Goal: Communication & Community: Answer question/provide support

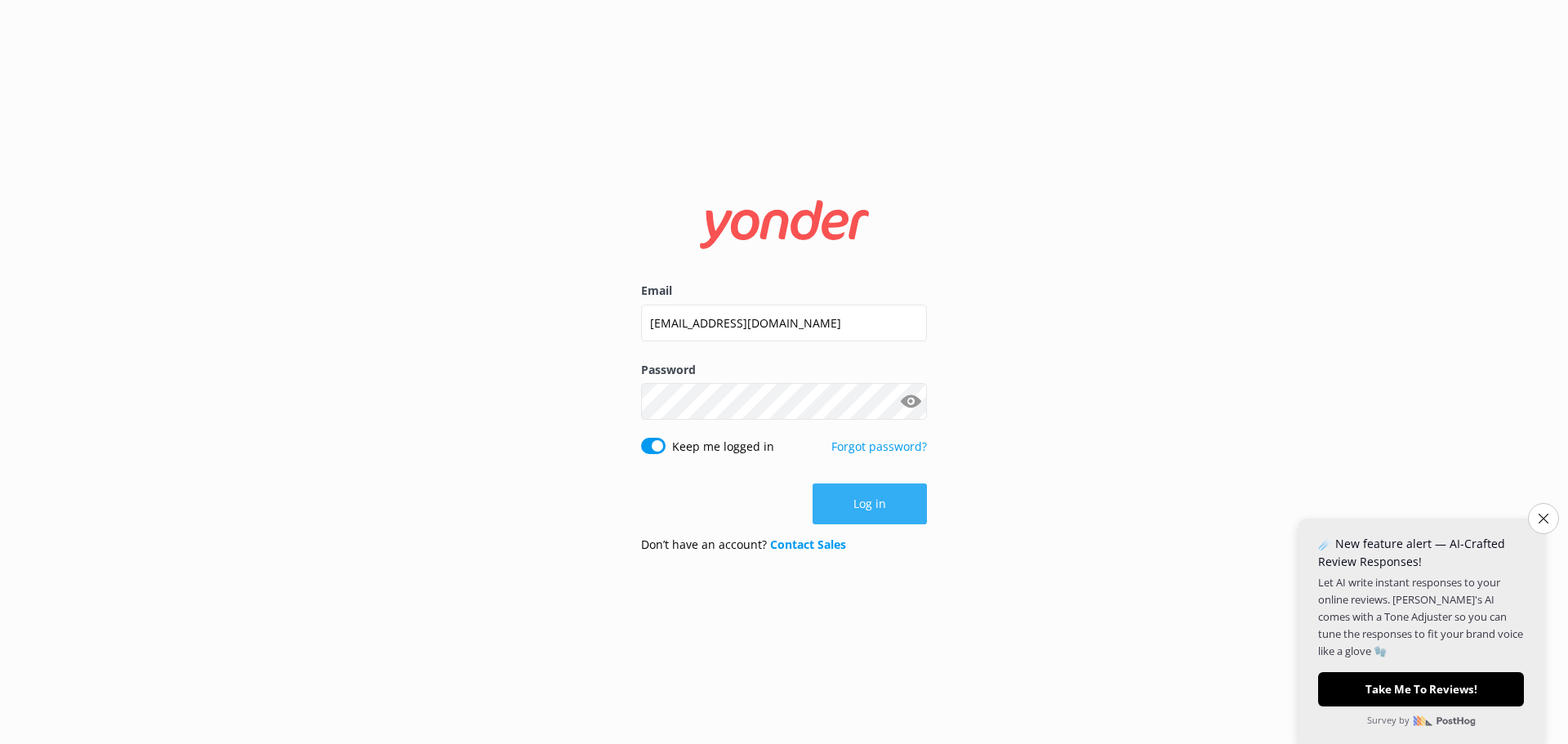
click at [838, 511] on button "Log in" at bounding box center [870, 504] width 115 height 41
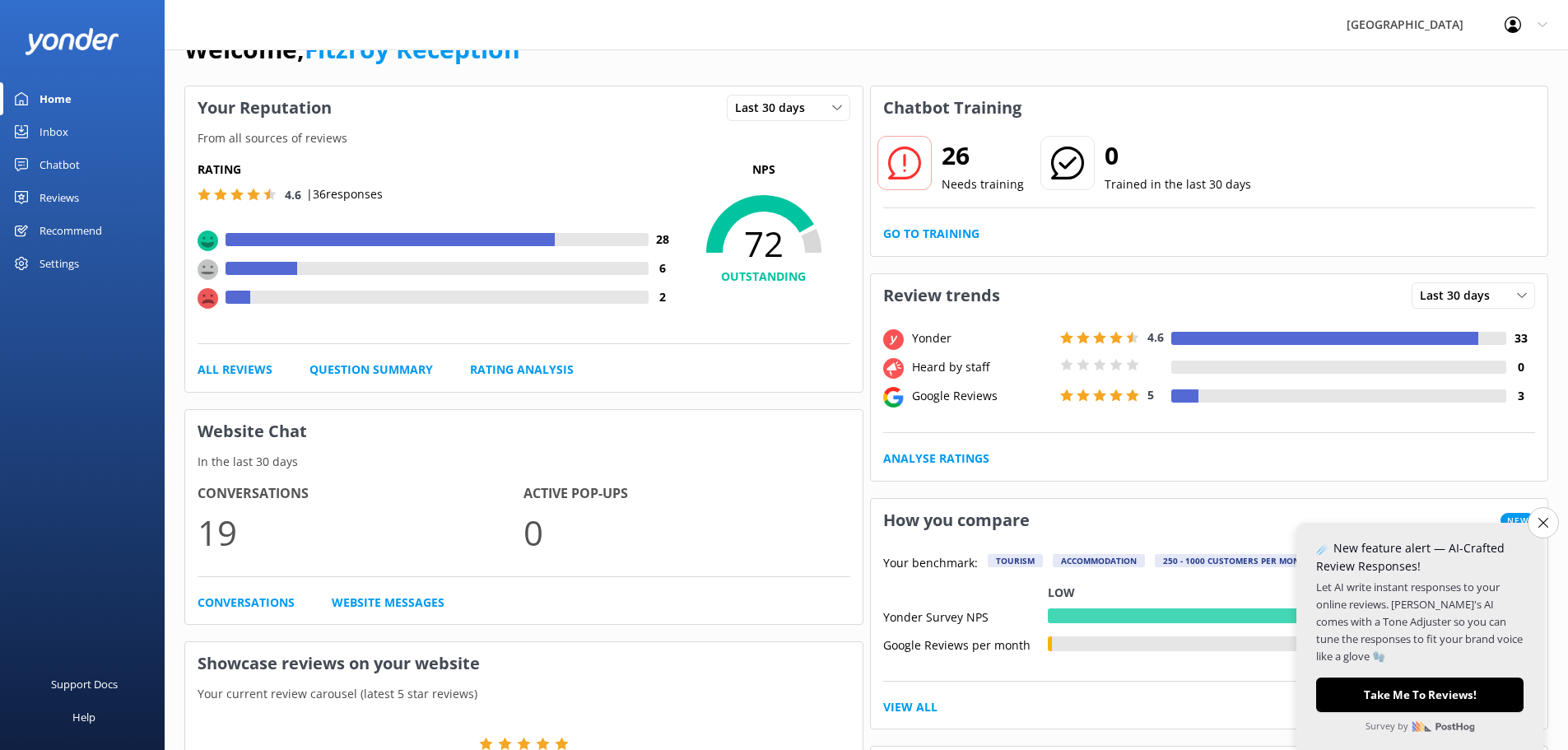
scroll to position [82, 0]
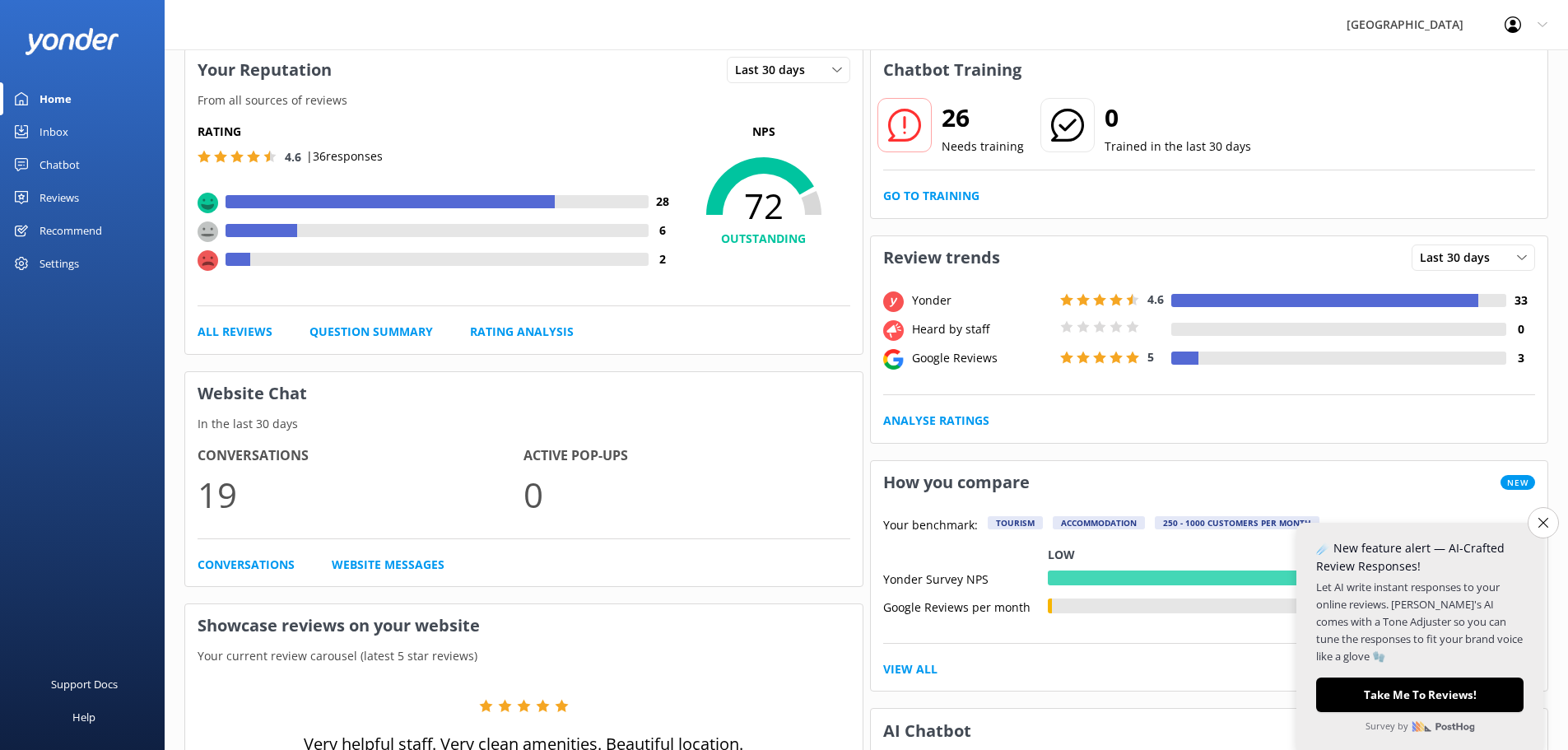
drag, startPoint x: 1546, startPoint y: 532, endPoint x: 1535, endPoint y: 544, distance: 16.3
click at [1546, 532] on button "Close survey" at bounding box center [1542, 523] width 31 height 31
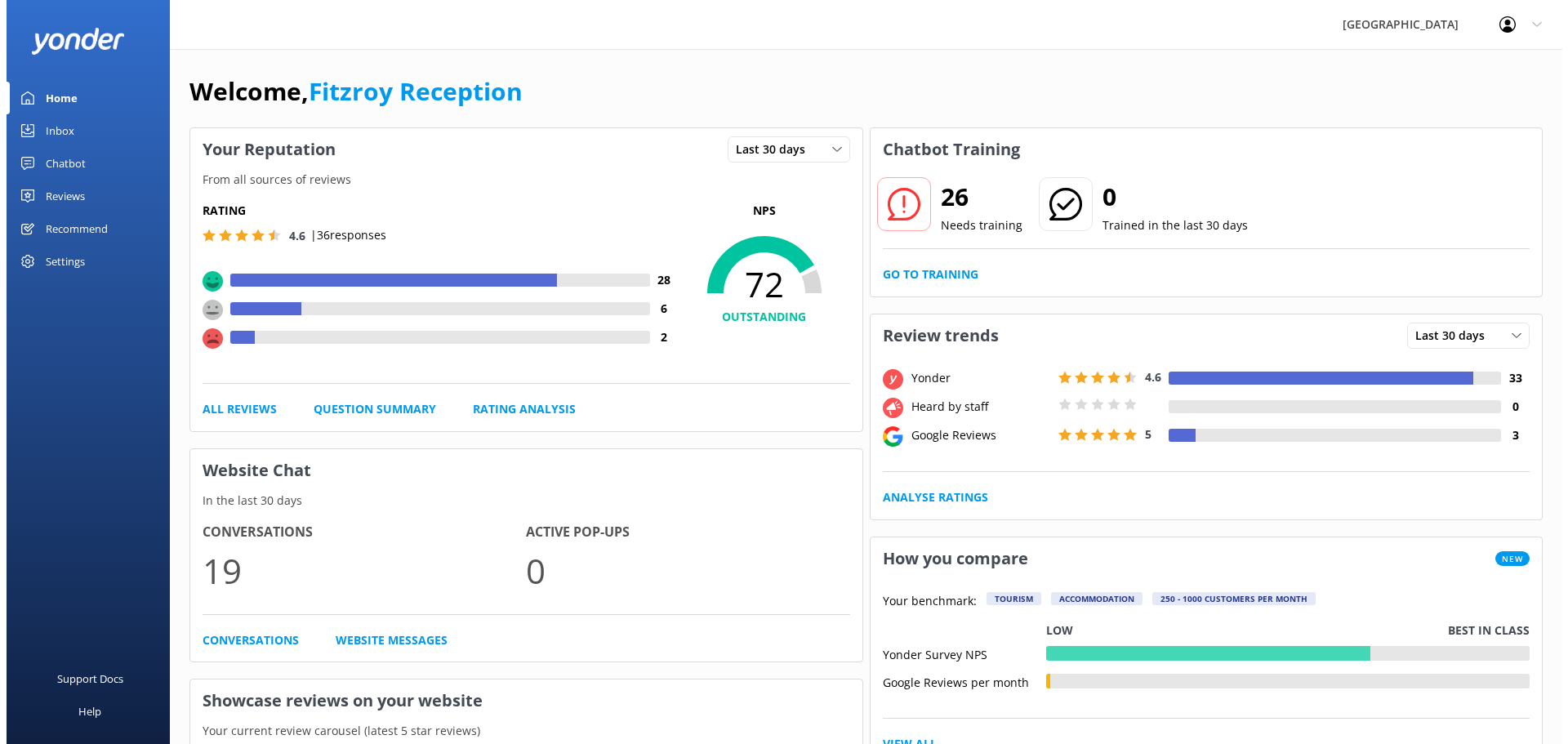
scroll to position [0, 0]
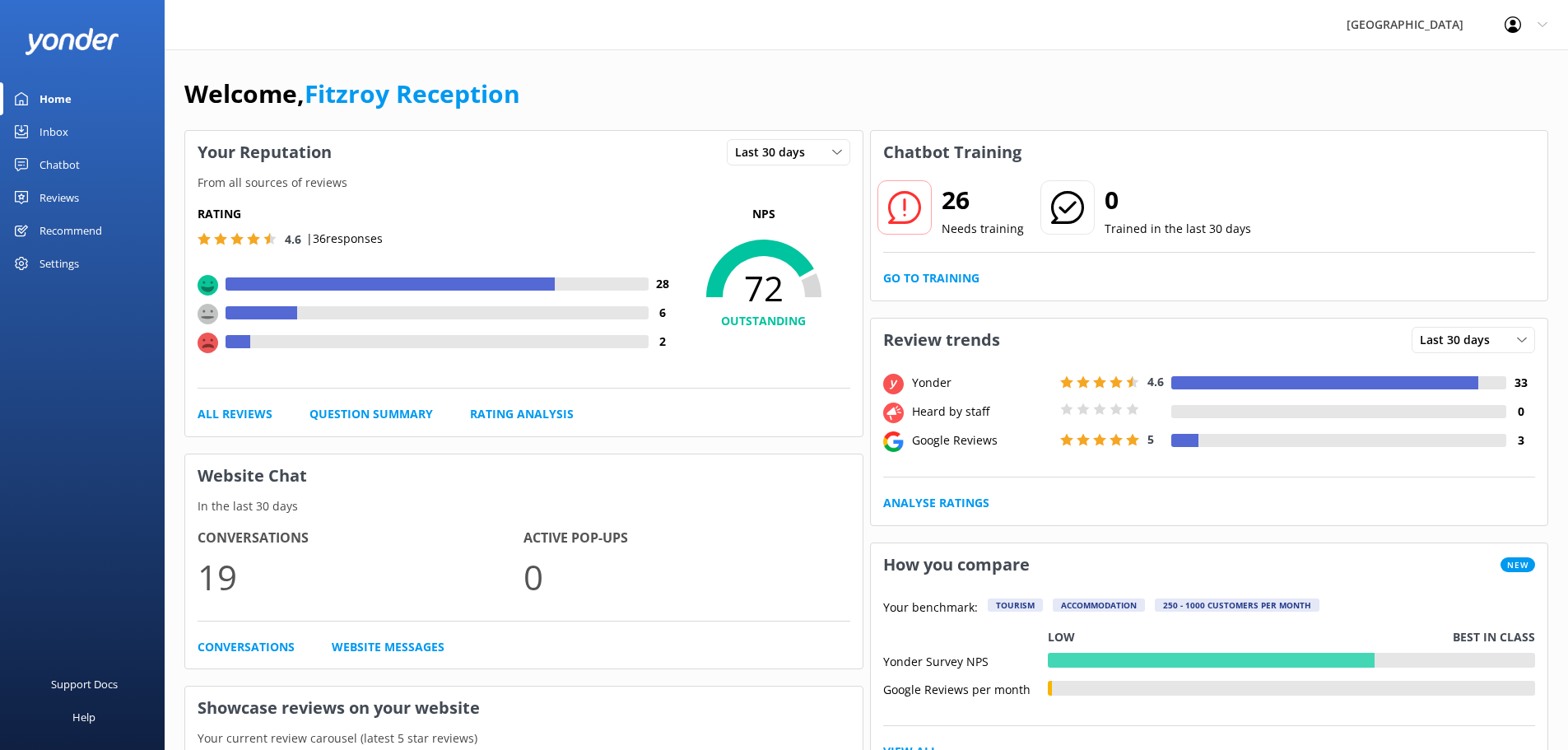
click at [55, 127] on div "Inbox" at bounding box center [53, 132] width 29 height 33
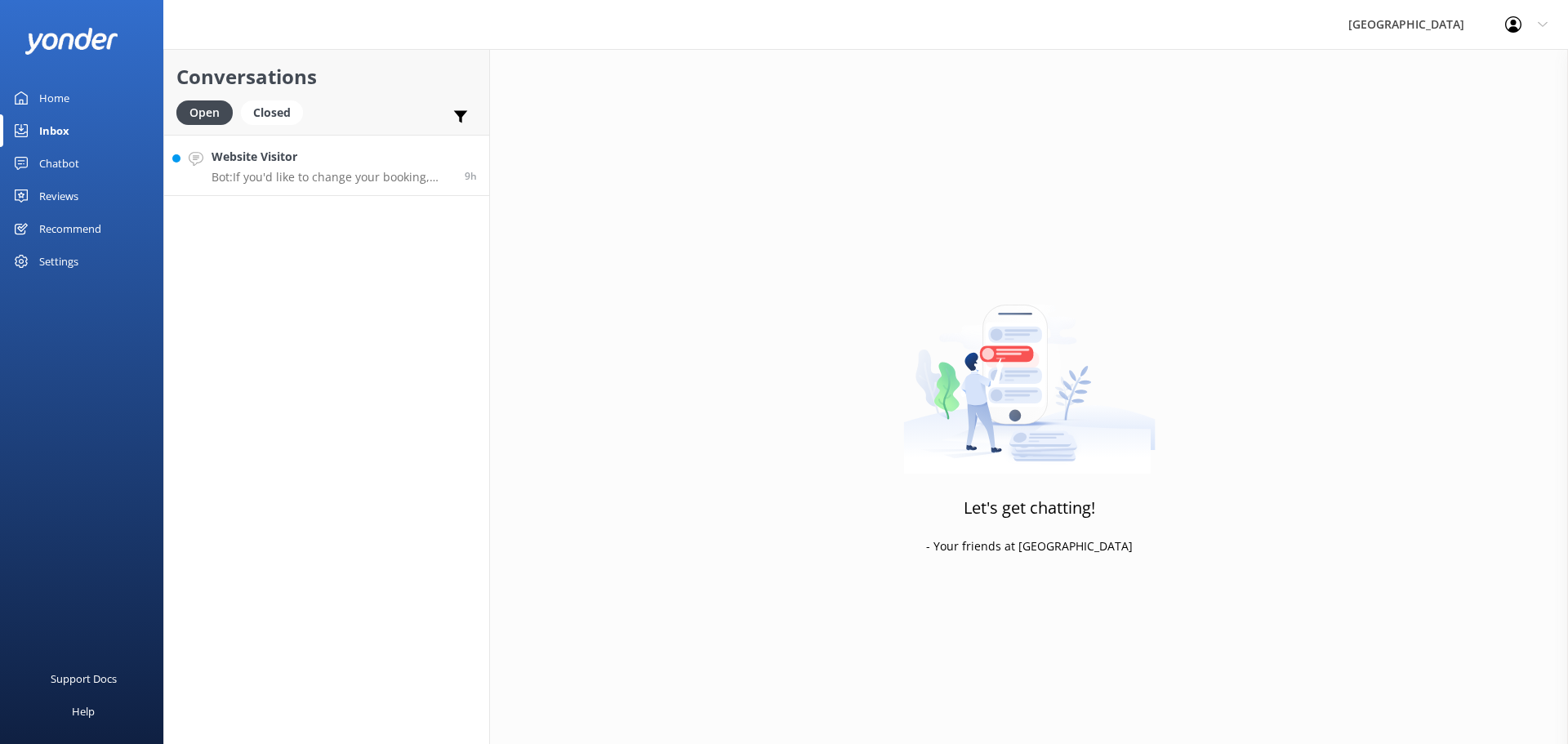
click at [330, 158] on h4 "Website Visitor" at bounding box center [331, 156] width 241 height 18
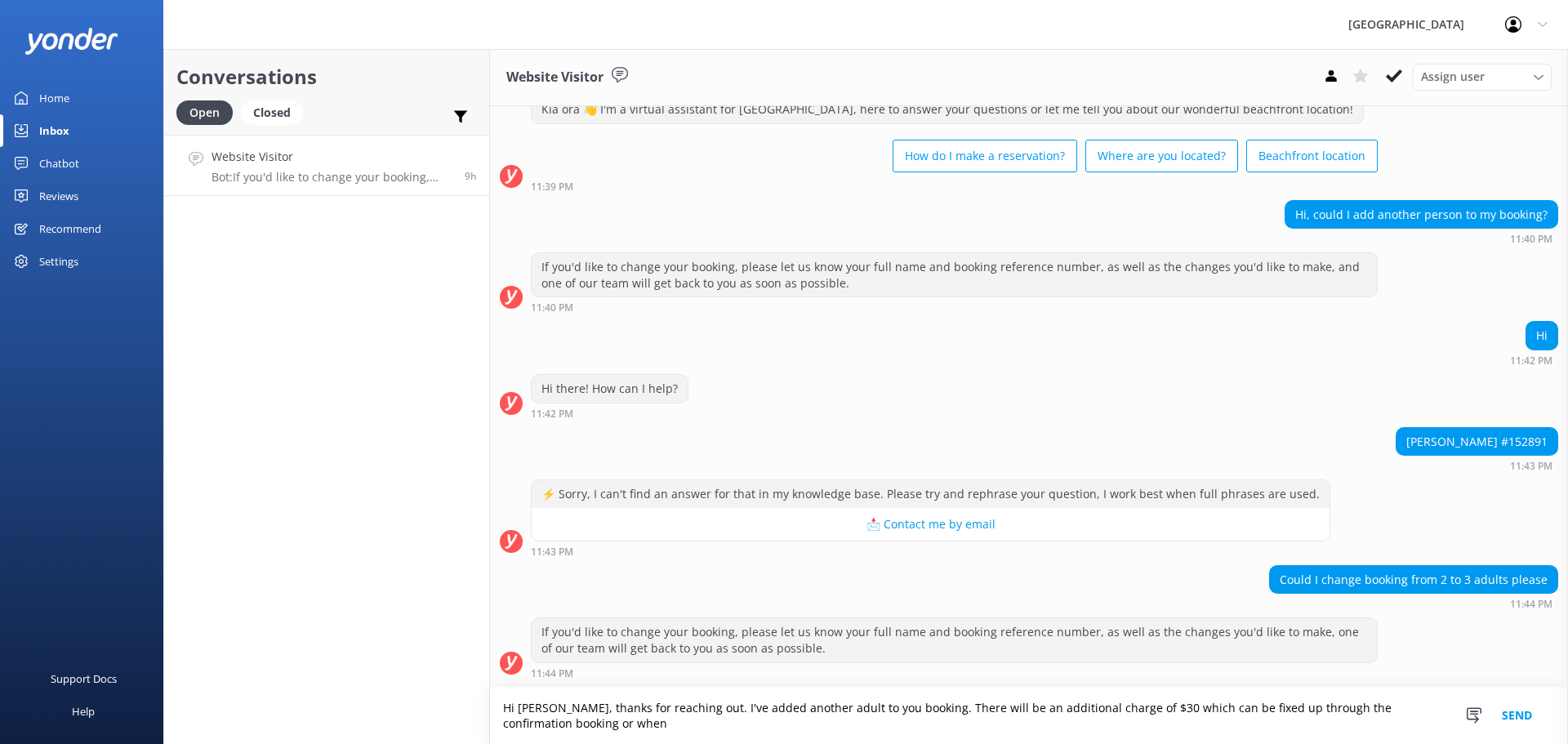
scroll to position [69, 0]
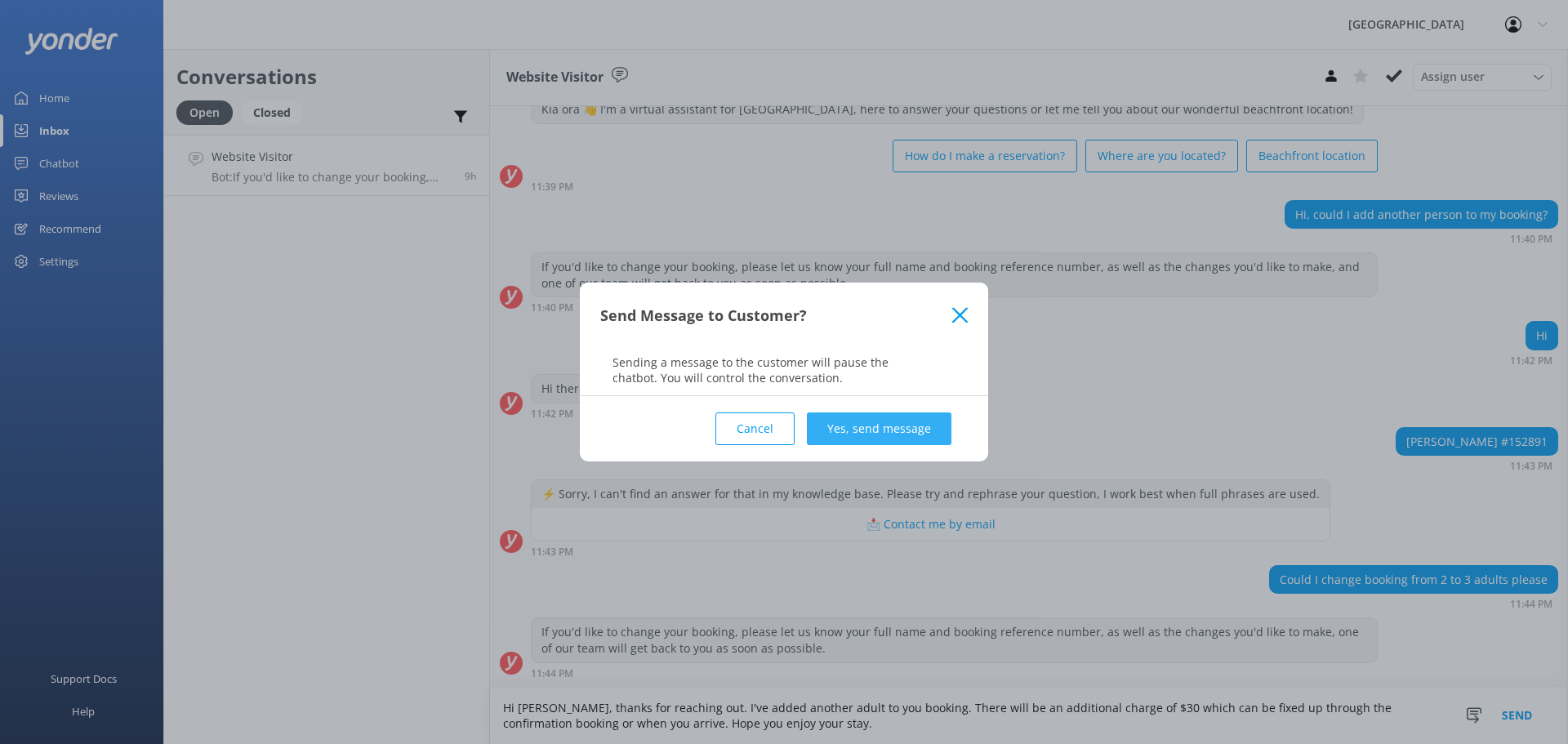
type textarea "Hi [PERSON_NAME], thanks for reaching out. I've added another adult to you book…"
click at [847, 432] on button "Yes, send message" at bounding box center [879, 429] width 145 height 33
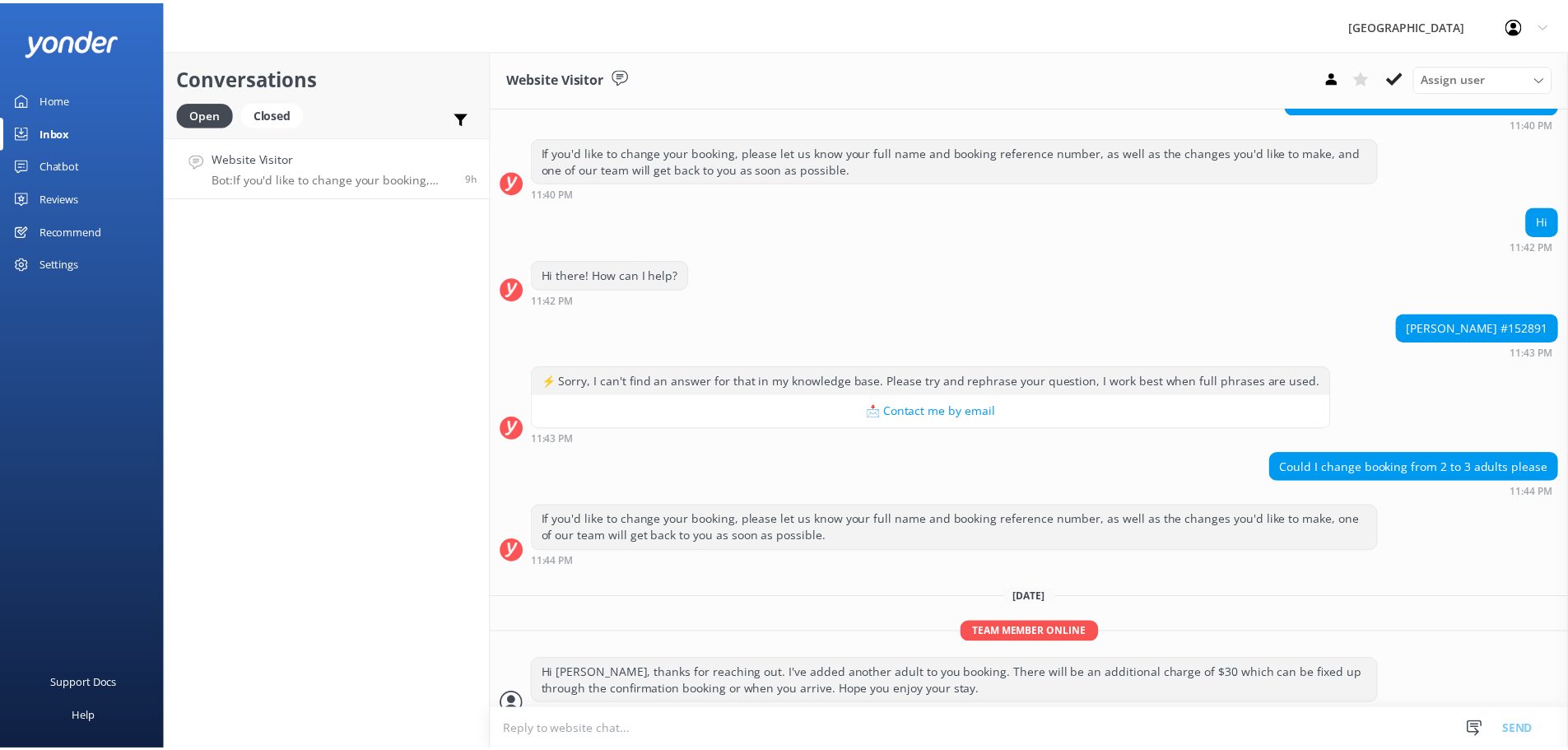
scroll to position [207, 0]
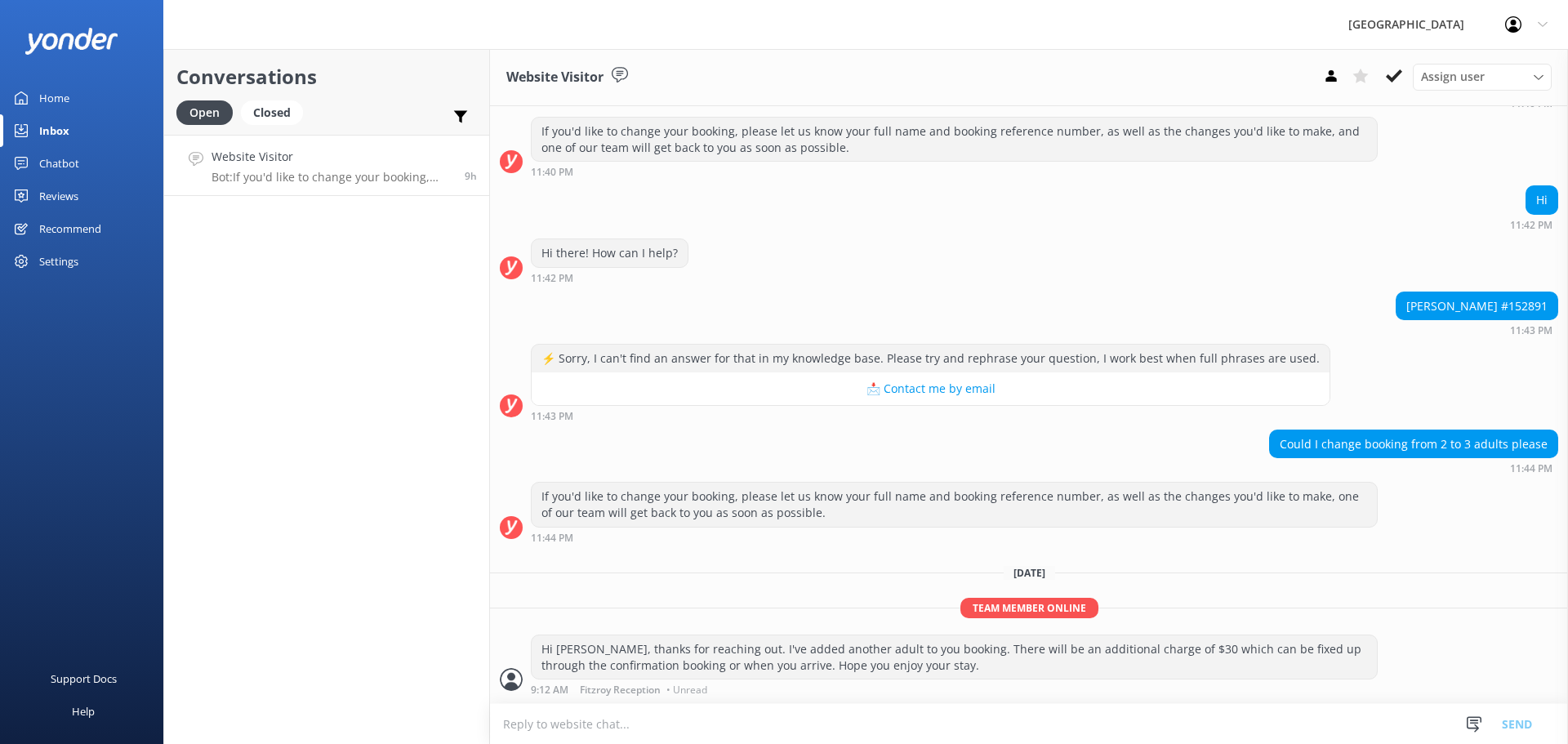
click at [87, 84] on link "Home" at bounding box center [81, 97] width 164 height 33
